Goal: Task Accomplishment & Management: Complete application form

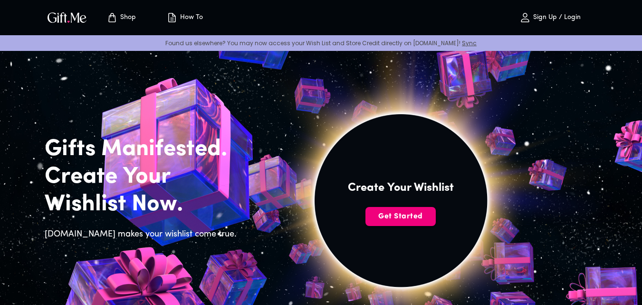
click at [401, 221] on span "Get Started" at bounding box center [401, 216] width 70 height 10
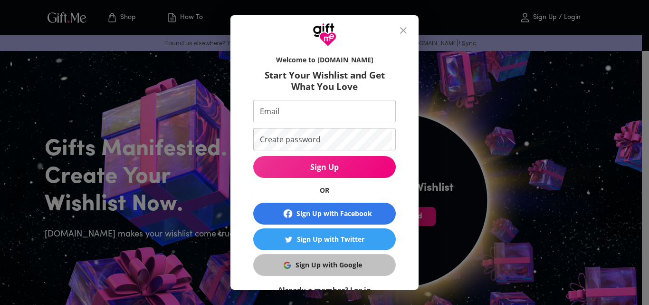
click at [331, 266] on div "Sign Up with Google" at bounding box center [329, 265] width 67 height 10
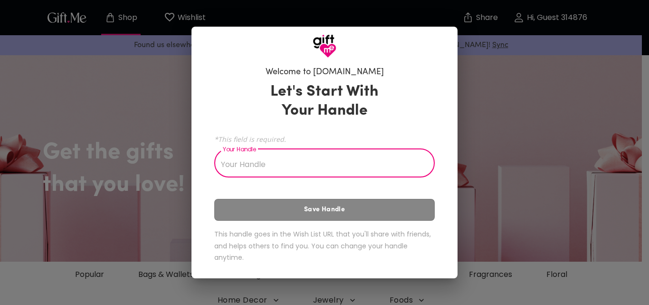
type input "S"
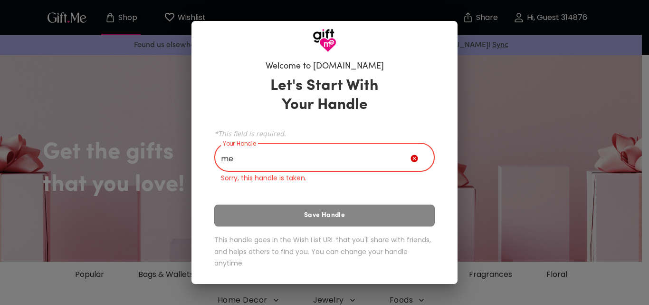
type input "m"
click at [284, 161] on input "Your Handle" at bounding box center [312, 158] width 196 height 27
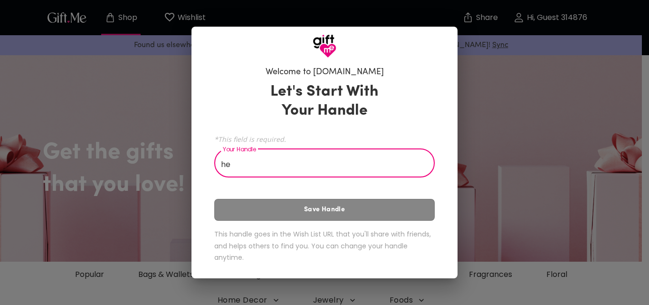
type input "h"
type input "H"
type input "l"
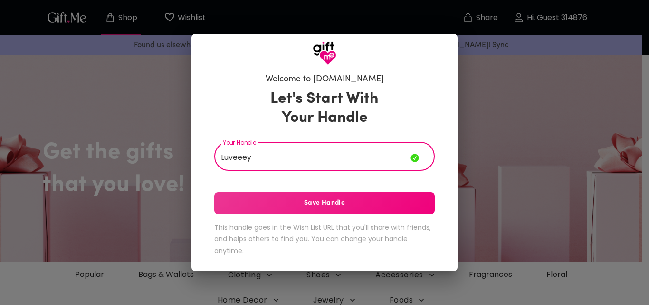
click at [238, 156] on input "Luveeey" at bounding box center [312, 157] width 196 height 27
click at [239, 165] on input "Luveey" at bounding box center [312, 157] width 196 height 27
click at [221, 156] on input "Luvey" at bounding box center [312, 157] width 196 height 27
click at [250, 157] on input "babyLuvey" at bounding box center [312, 157] width 196 height 27
type input "babyLovey"
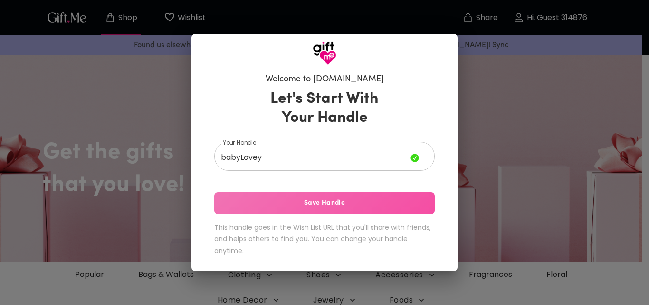
click at [261, 203] on span "Save Handle" at bounding box center [324, 203] width 221 height 10
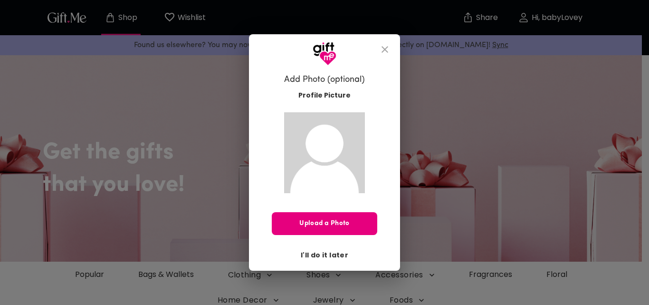
click at [331, 255] on span "I'll do it later" at bounding box center [325, 255] width 48 height 10
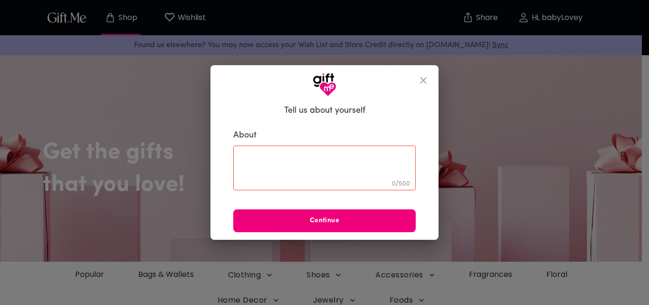
click at [349, 225] on span "Continue" at bounding box center [324, 220] width 183 height 10
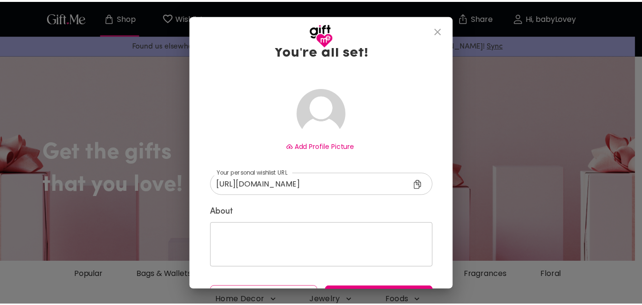
scroll to position [56, 0]
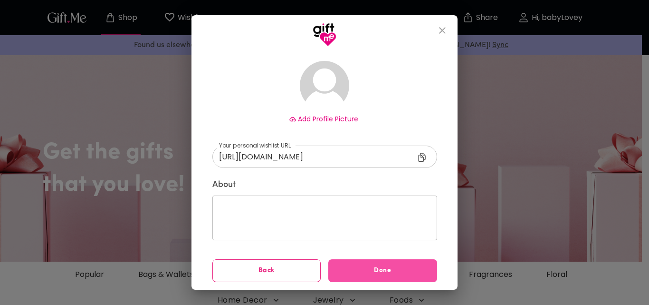
click at [362, 272] on span "Done" at bounding box center [383, 270] width 109 height 10
